Goal: Task Accomplishment & Management: Manage account settings

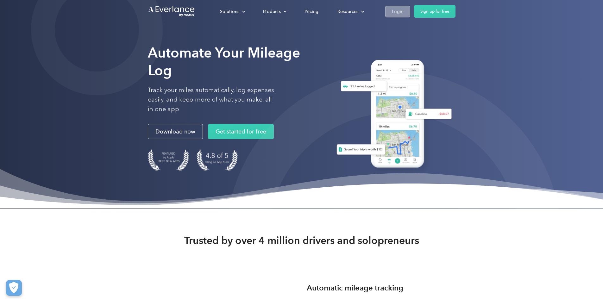
click at [403, 11] on div "Login" at bounding box center [398, 12] width 12 height 8
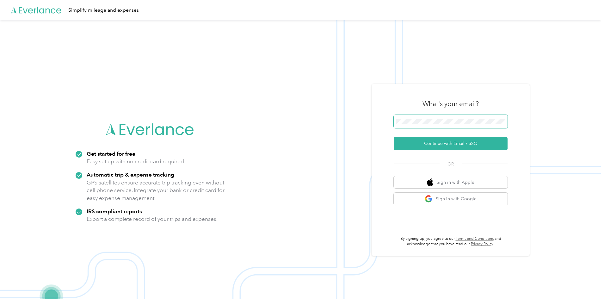
click at [451, 126] on span at bounding box center [451, 121] width 114 height 13
click at [474, 140] on button "Continue with Email / SSO" at bounding box center [451, 143] width 114 height 13
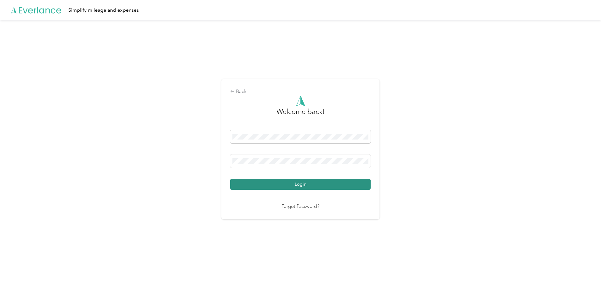
click at [302, 180] on button "Login" at bounding box center [300, 184] width 140 height 11
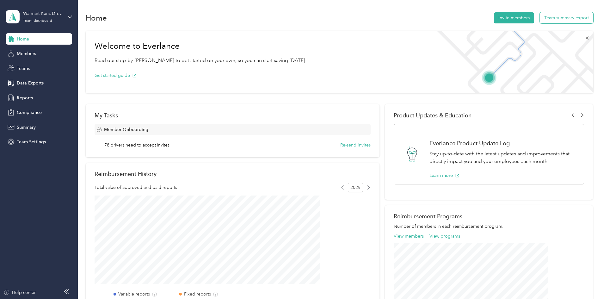
click at [540, 16] on button "Team summary export" at bounding box center [566, 17] width 53 height 11
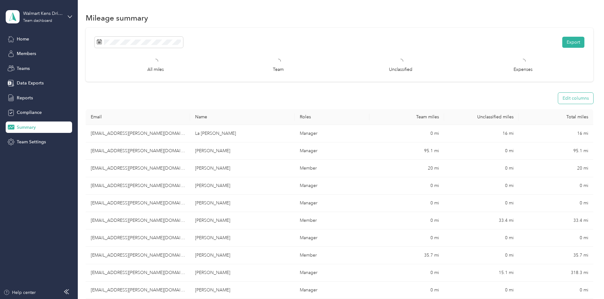
click at [558, 100] on button "Edit columns" at bounding box center [575, 98] width 35 height 11
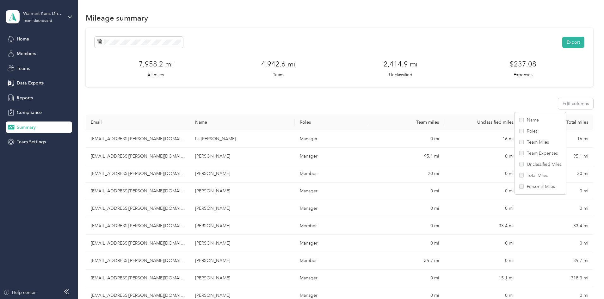
click at [19, 63] on div "Teams" at bounding box center [39, 68] width 66 height 11
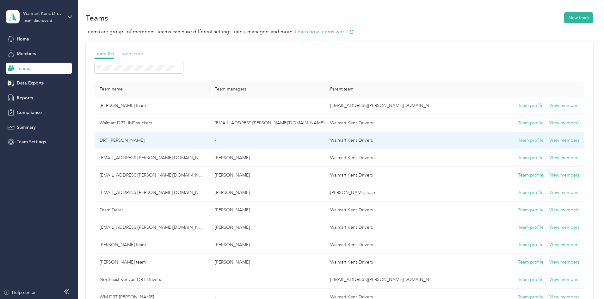
click at [518, 139] on button "Team profile" at bounding box center [531, 140] width 26 height 7
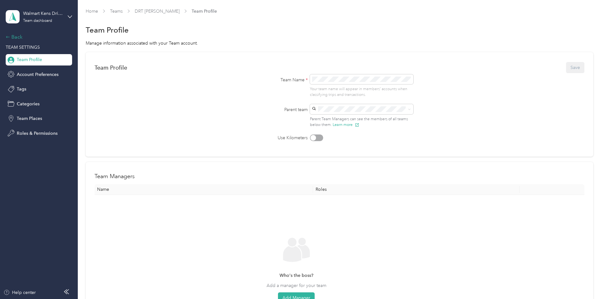
click at [18, 39] on div "Back" at bounding box center [37, 37] width 63 height 8
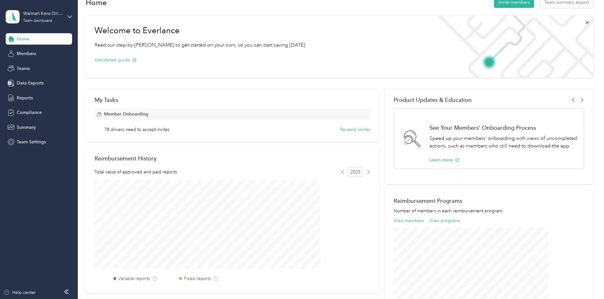
scroll to position [16, 0]
click at [32, 56] on span "Members" at bounding box center [26, 53] width 19 height 7
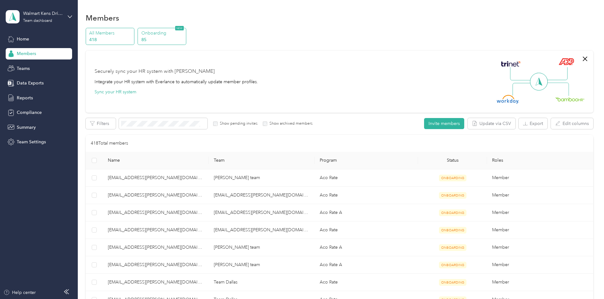
click at [184, 32] on p "Onboarding" at bounding box center [162, 33] width 43 height 7
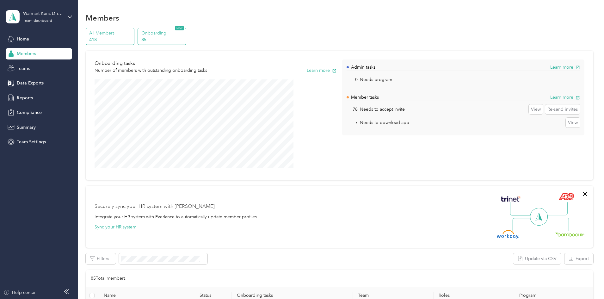
click at [132, 32] on p "All Members" at bounding box center [110, 33] width 43 height 7
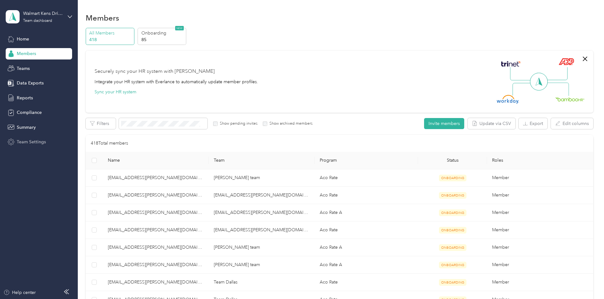
click at [49, 141] on div "Team Settings" at bounding box center [39, 141] width 66 height 11
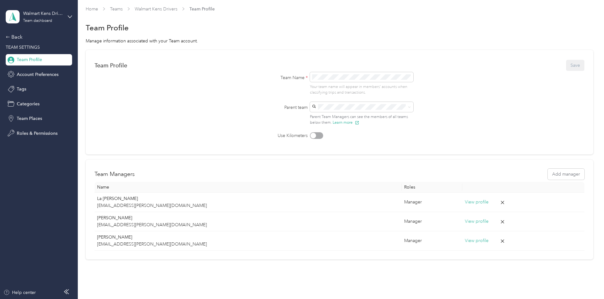
scroll to position [2, 0]
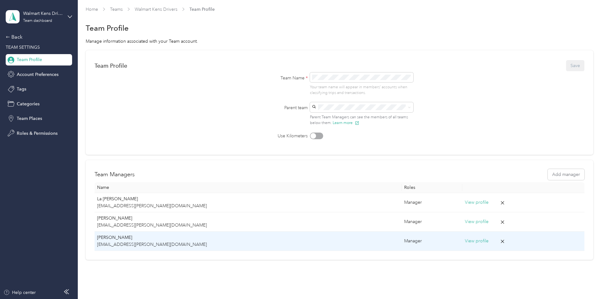
click at [465, 240] on button "View profile" at bounding box center [477, 241] width 24 height 7
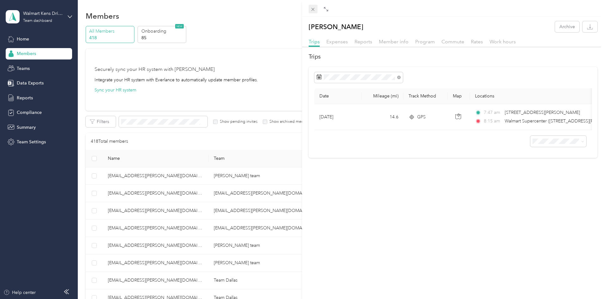
click at [313, 11] on icon at bounding box center [312, 9] width 5 height 5
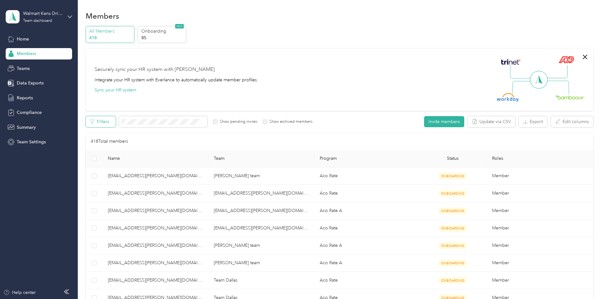
click at [116, 122] on button "Filters" at bounding box center [101, 121] width 30 height 11
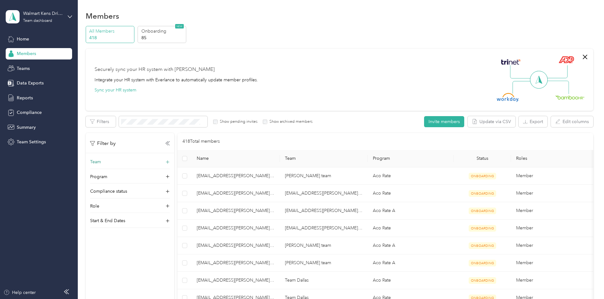
click at [171, 160] on icon at bounding box center [168, 162] width 6 height 6
click at [181, 189] on div "Walmart Kens Drivers La Tanya Haymon +2 more" at bounding box center [172, 190] width 71 height 15
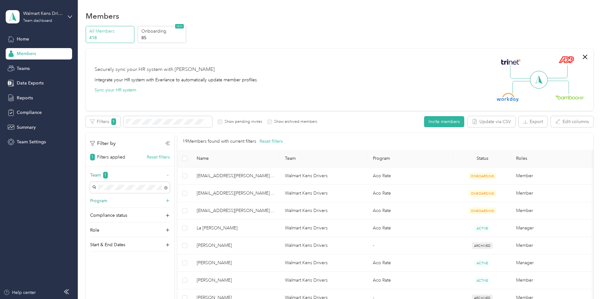
click at [170, 201] on icon at bounding box center [168, 201] width 4 height 4
click at [175, 145] on div "Aco Rate (CPM)" at bounding box center [172, 145] width 71 height 7
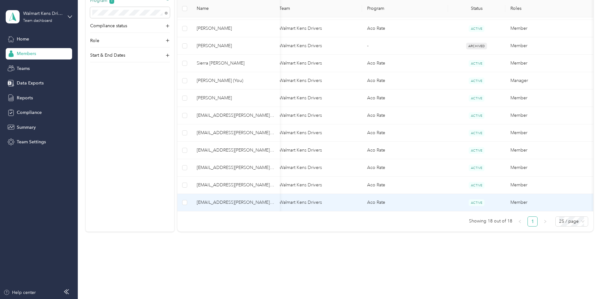
scroll to position [0, 92]
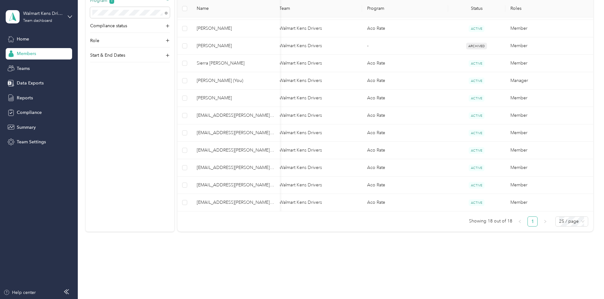
click at [174, 179] on div "Filter by 2 Filters applied Reset filters Team 1 Program 1 Compliance status Ro…" at bounding box center [130, 82] width 89 height 299
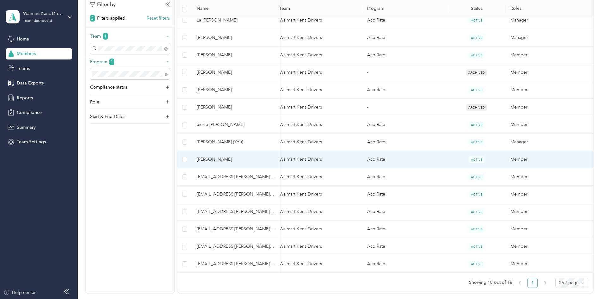
scroll to position [0, 11]
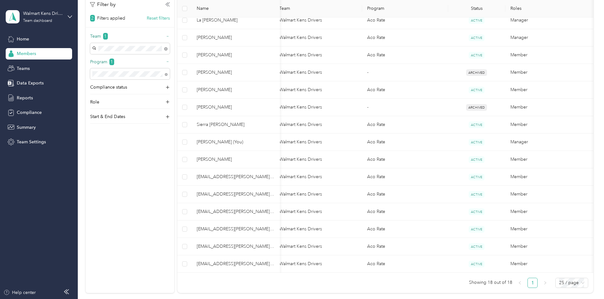
click at [164, 194] on div "Filter by 2 Filters applied Reset filters Team 1 Program 1 Compliance status Ro…" at bounding box center [130, 143] width 89 height 299
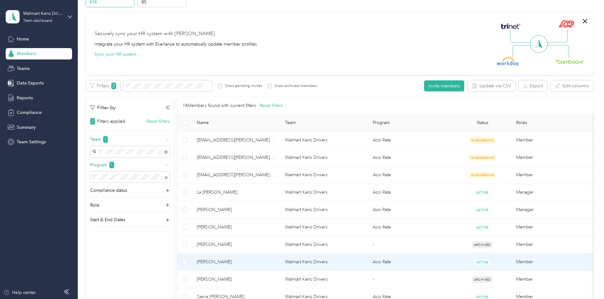
scroll to position [34, 0]
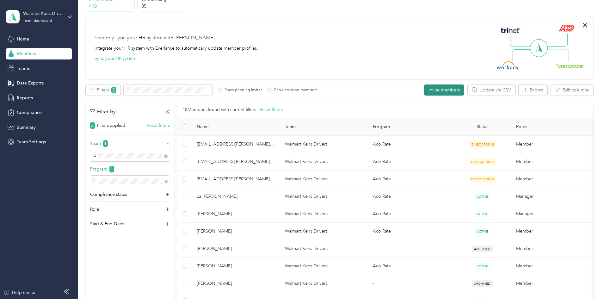
click at [424, 91] on button "Invite members" at bounding box center [444, 89] width 40 height 11
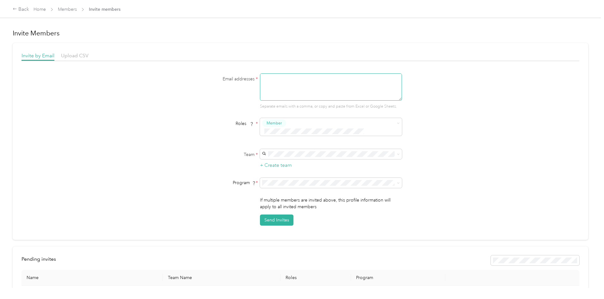
click at [282, 80] on textarea at bounding box center [331, 86] width 142 height 27
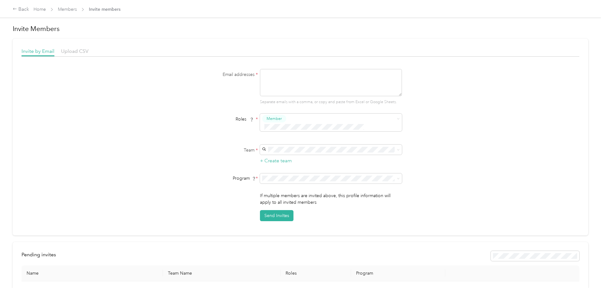
scroll to position [1, 0]
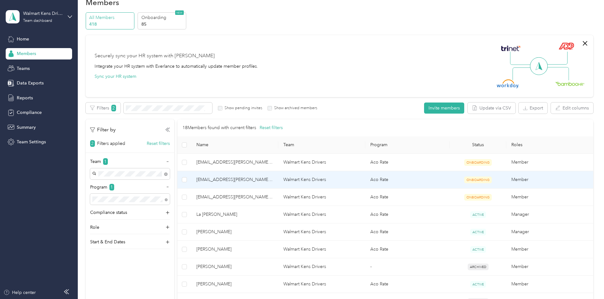
scroll to position [16, 0]
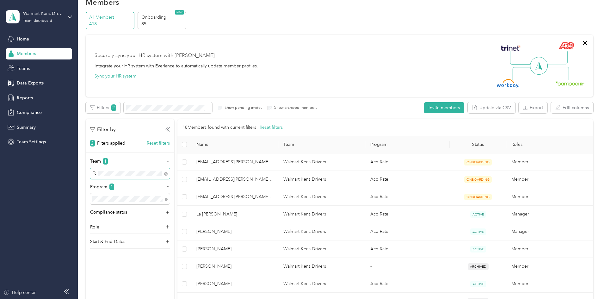
click at [168, 173] on span at bounding box center [165, 173] width 6 height 7
click at [167, 174] on icon at bounding box center [166, 174] width 2 height 2
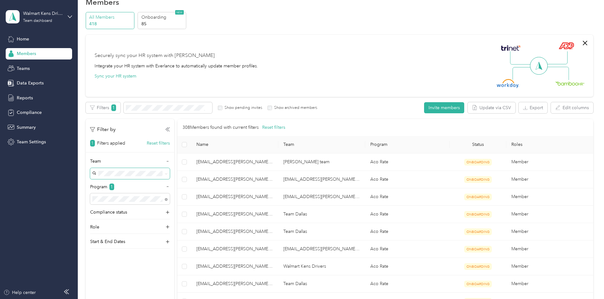
click at [170, 170] on span at bounding box center [130, 173] width 80 height 11
click at [168, 197] on span at bounding box center [166, 198] width 3 height 5
click at [168, 200] on icon at bounding box center [166, 199] width 3 height 3
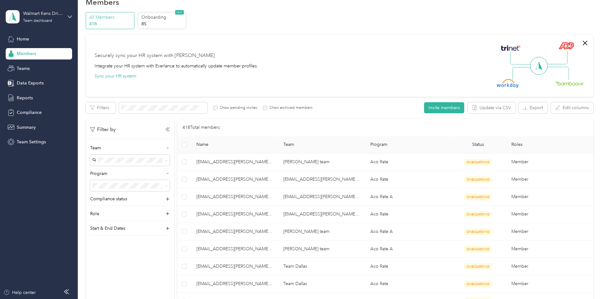
click at [170, 220] on hr at bounding box center [130, 220] width 80 height 0
click at [170, 211] on div "Role" at bounding box center [130, 215] width 80 height 10
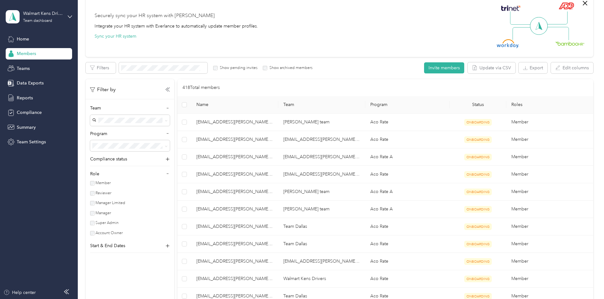
scroll to position [56, 0]
click at [170, 176] on div "Role" at bounding box center [130, 175] width 80 height 10
click at [551, 71] on button "Edit columns" at bounding box center [572, 67] width 42 height 11
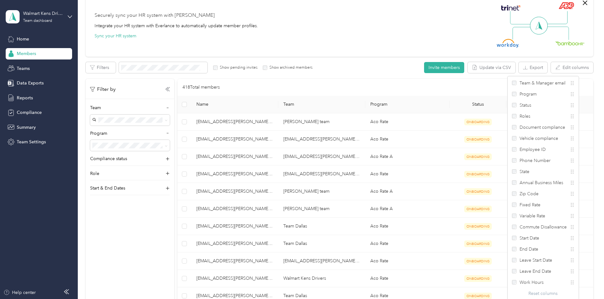
click at [587, 56] on div "All Members 418 Onboarding 85 NEW Securely sync your HR system with Everlance I…" at bounding box center [340, 273] width 508 height 602
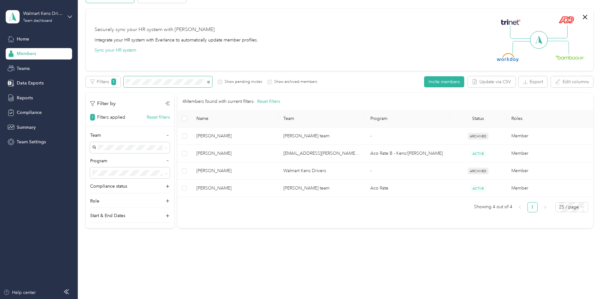
scroll to position [42, 0]
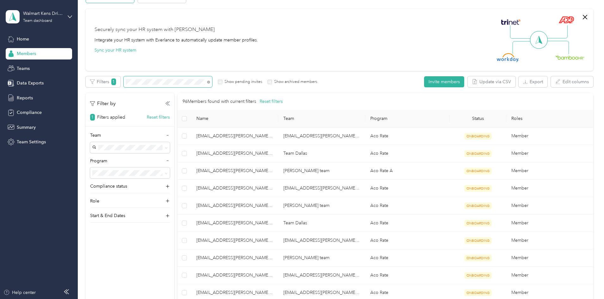
scroll to position [56, 0]
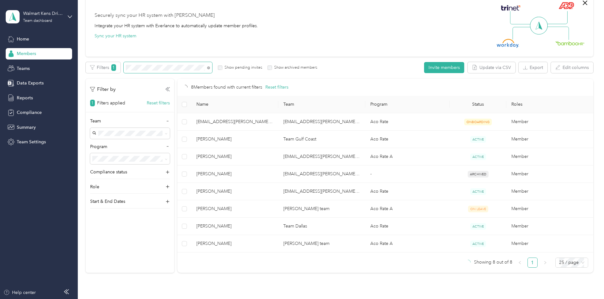
scroll to position [42, 0]
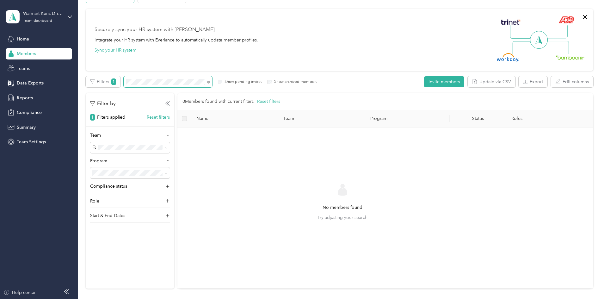
scroll to position [56, 0]
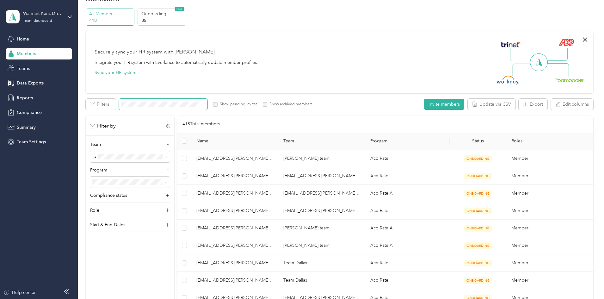
scroll to position [19, 0]
click at [184, 14] on p "Onboarding" at bounding box center [162, 14] width 43 height 7
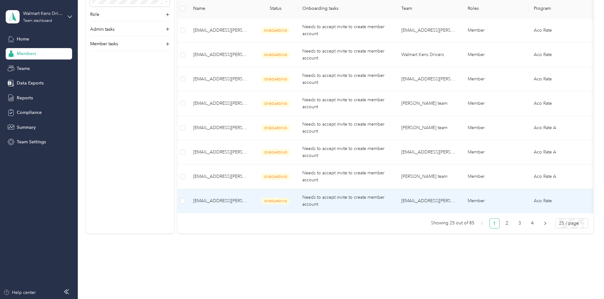
scroll to position [700, 0]
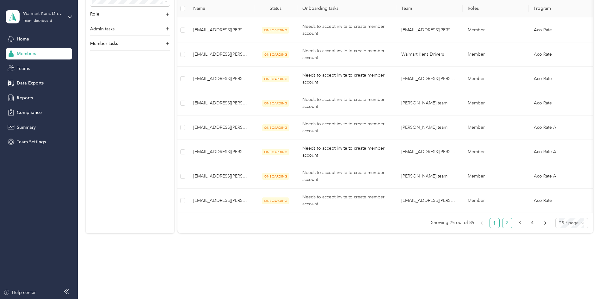
click at [503, 226] on link "2" at bounding box center [507, 222] width 9 height 9
click at [503, 227] on link "2" at bounding box center [507, 222] width 9 height 9
click at [490, 228] on link "1" at bounding box center [494, 222] width 9 height 9
click at [503, 227] on link "2" at bounding box center [507, 222] width 9 height 9
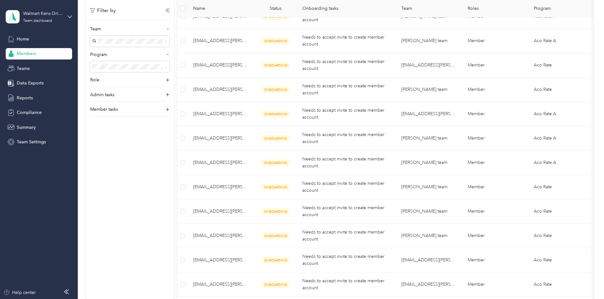
scroll to position [260, 0]
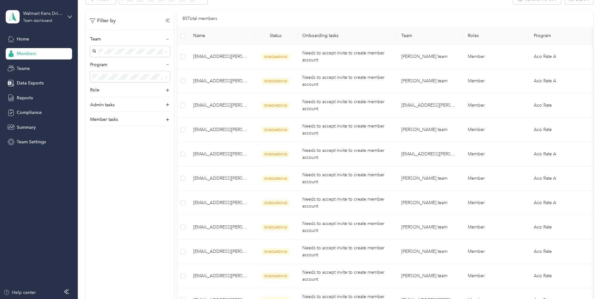
click at [173, 69] on p "La Tanya Haymon +2 more" at bounding box center [172, 70] width 71 height 7
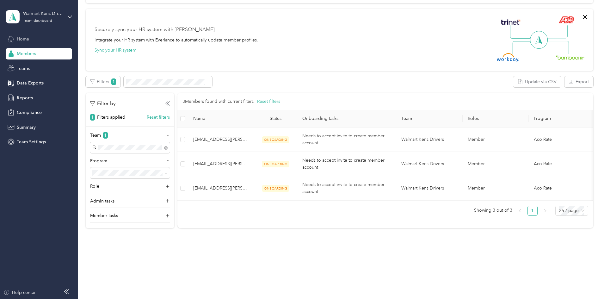
click at [40, 42] on div "Home" at bounding box center [39, 38] width 66 height 11
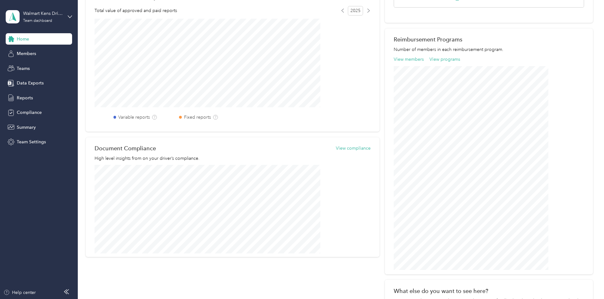
click at [29, 42] on div "Home" at bounding box center [39, 38] width 66 height 11
click at [35, 71] on div "Teams" at bounding box center [39, 68] width 66 height 11
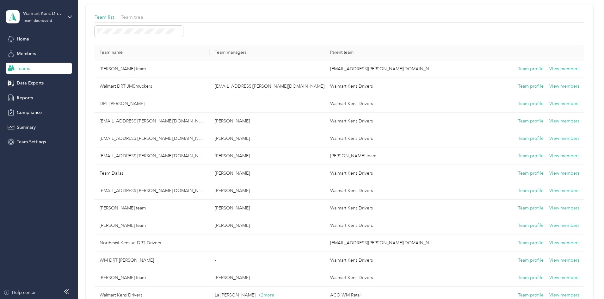
scroll to position [177, 0]
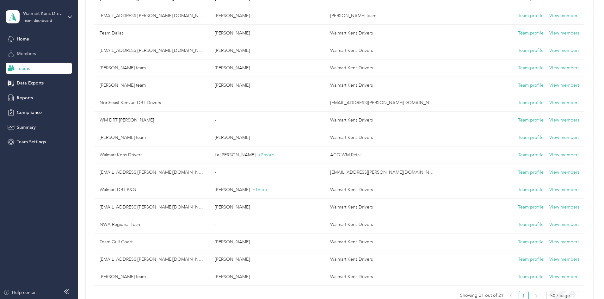
click at [34, 53] on span "Members" at bounding box center [26, 53] width 19 height 7
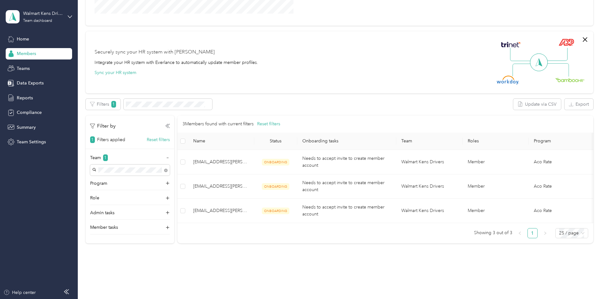
scroll to position [174, 0]
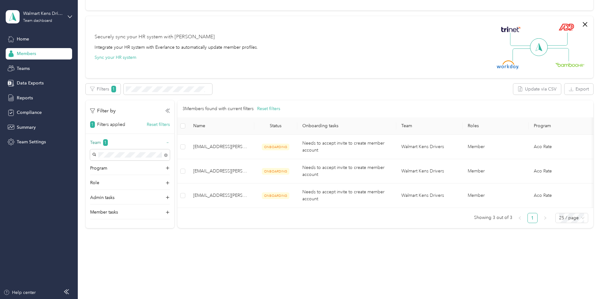
click at [108, 139] on span "1" at bounding box center [105, 142] width 5 height 7
click at [43, 100] on div "Reports" at bounding box center [39, 97] width 66 height 11
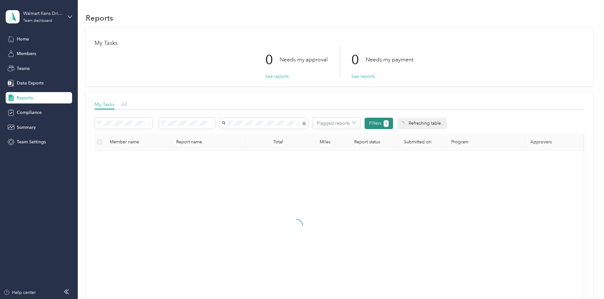
click at [394, 121] on button "Filters 1" at bounding box center [379, 123] width 29 height 11
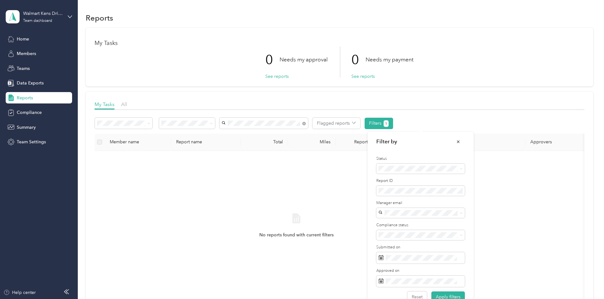
click at [494, 190] on div "No reports found with current filters" at bounding box center [297, 231] width 394 height 151
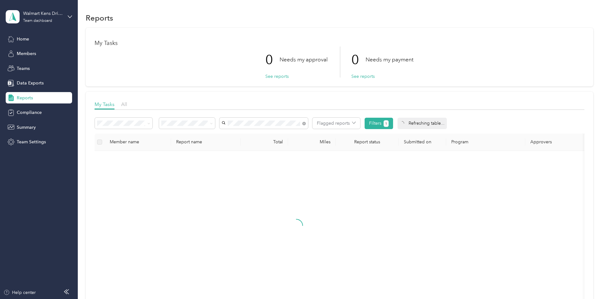
click at [337, 196] on div at bounding box center [297, 231] width 394 height 151
click at [308, 122] on span at bounding box center [264, 123] width 89 height 11
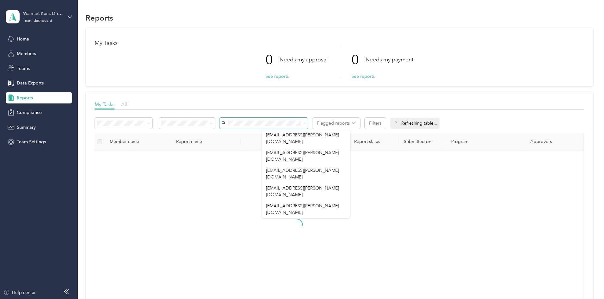
click at [127, 105] on div "All" at bounding box center [124, 105] width 6 height 8
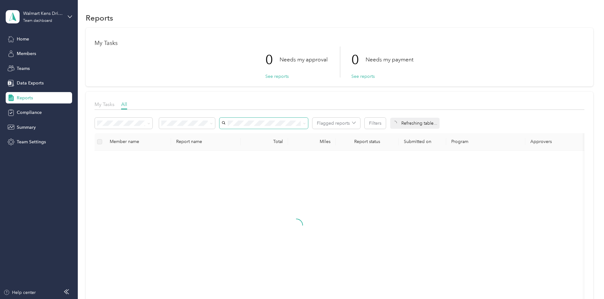
click at [308, 127] on span at bounding box center [264, 123] width 89 height 11
click at [334, 219] on div "No reports found with current filters" at bounding box center [296, 226] width 74 height 26
